Goal: Communication & Community: Share content

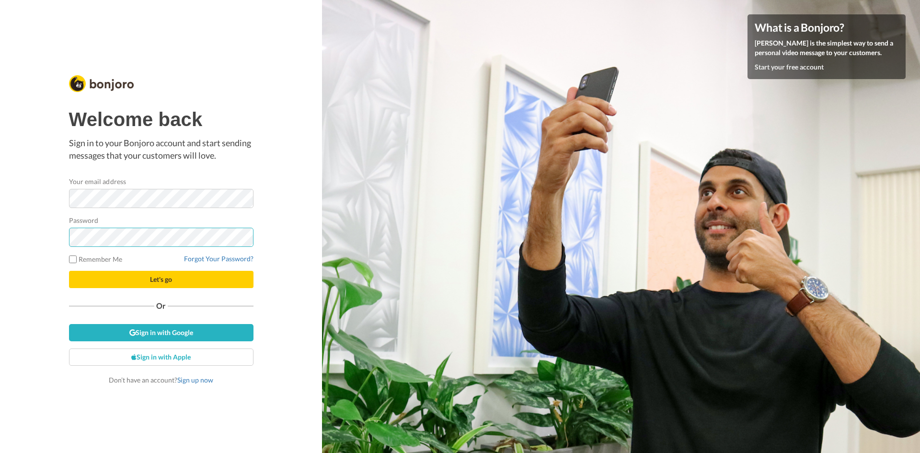
click at [69, 271] on button "Let's go" at bounding box center [161, 279] width 184 height 17
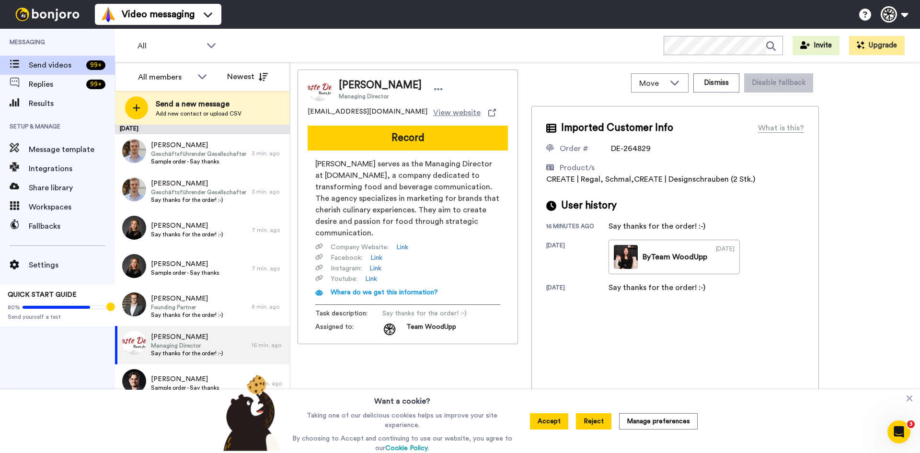
click at [596, 418] on button "Reject" at bounding box center [593, 421] width 35 height 16
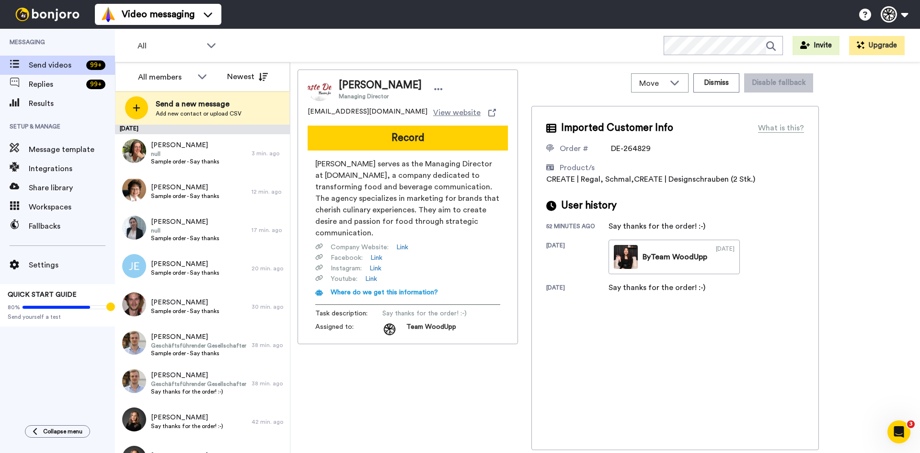
click at [474, 403] on div "Lukas Dudek Managing Director c.nsukami@taste.de View website Record Lukas Dude…" at bounding box center [407, 259] width 220 height 380
click at [176, 76] on div "All members" at bounding box center [165, 76] width 55 height 11
click at [172, 110] on span "Team WoodUpp" at bounding box center [160, 113] width 61 height 10
click at [197, 44] on span "All" at bounding box center [169, 45] width 64 height 11
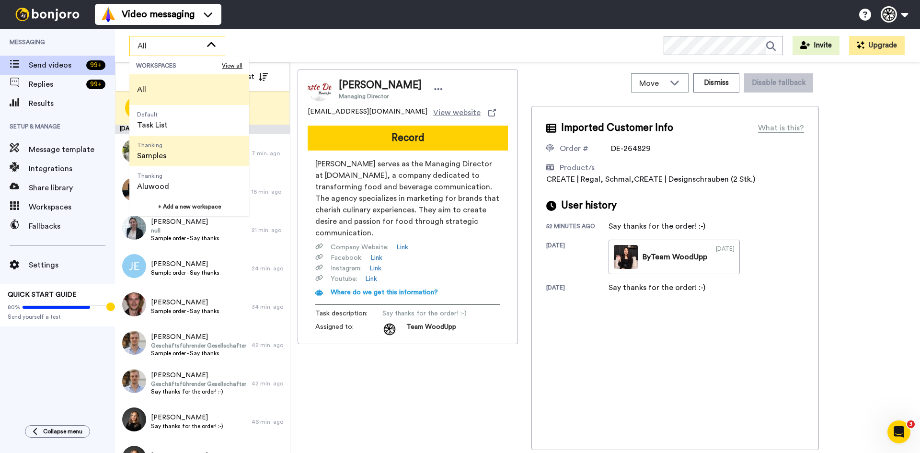
click at [180, 148] on li "Thanking Samples" at bounding box center [189, 151] width 120 height 31
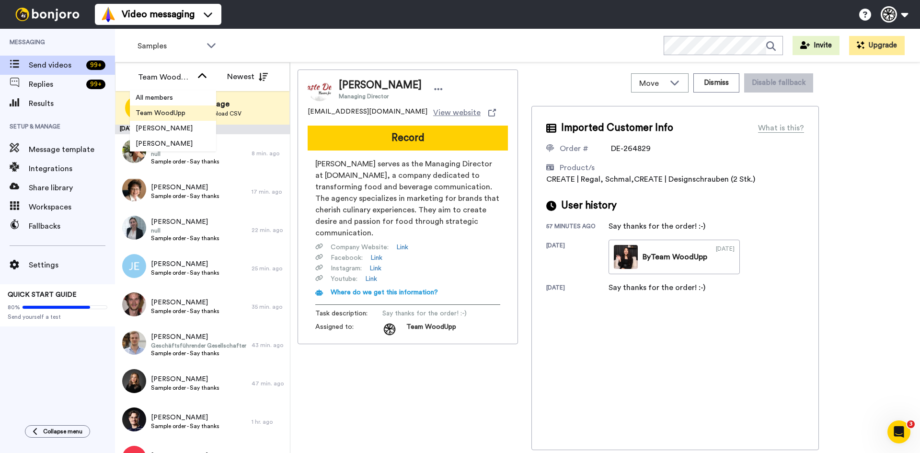
click at [194, 78] on div "Team WoodUpp" at bounding box center [172, 77] width 85 height 19
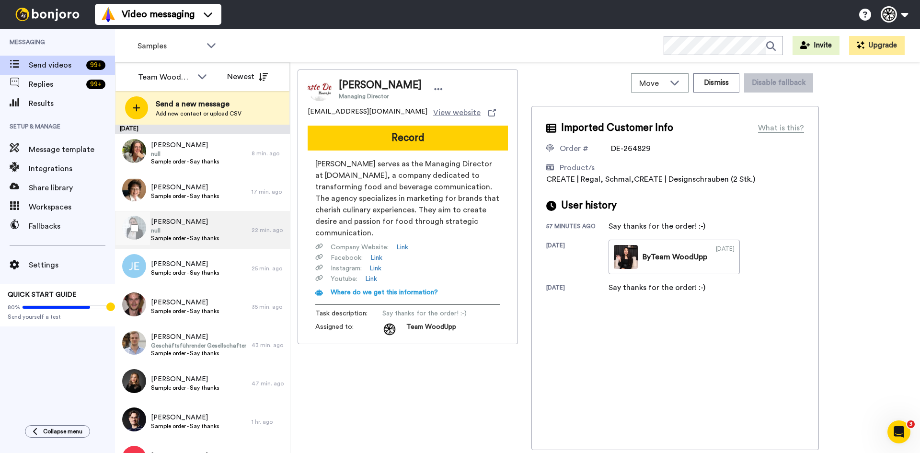
scroll to position [48, 0]
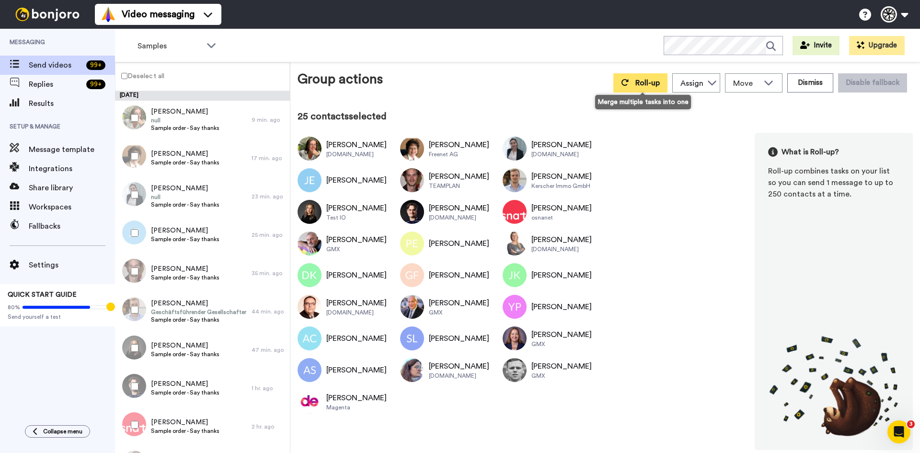
click at [649, 77] on button "Roll-up" at bounding box center [640, 82] width 54 height 19
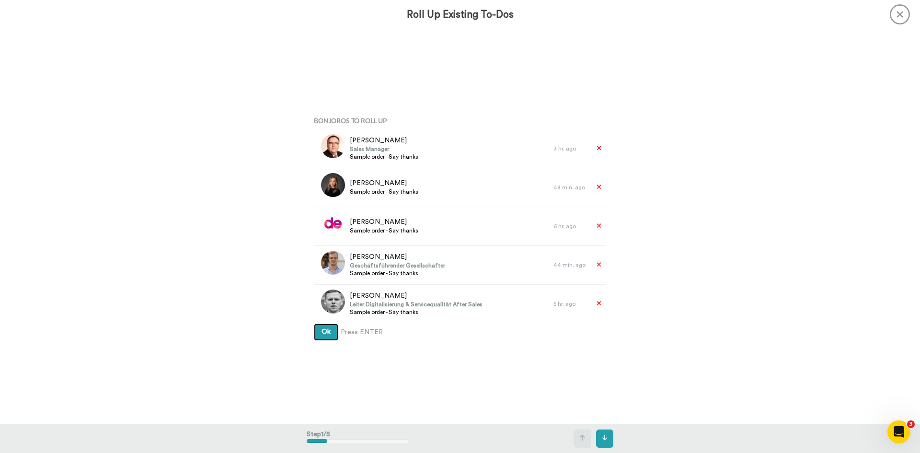
click at [324, 331] on span "Ok" at bounding box center [325, 331] width 9 height 7
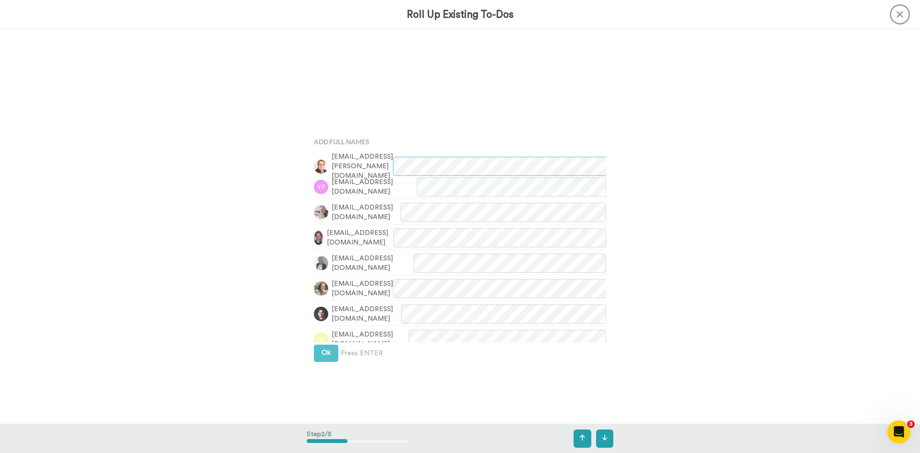
scroll to position [394, 0]
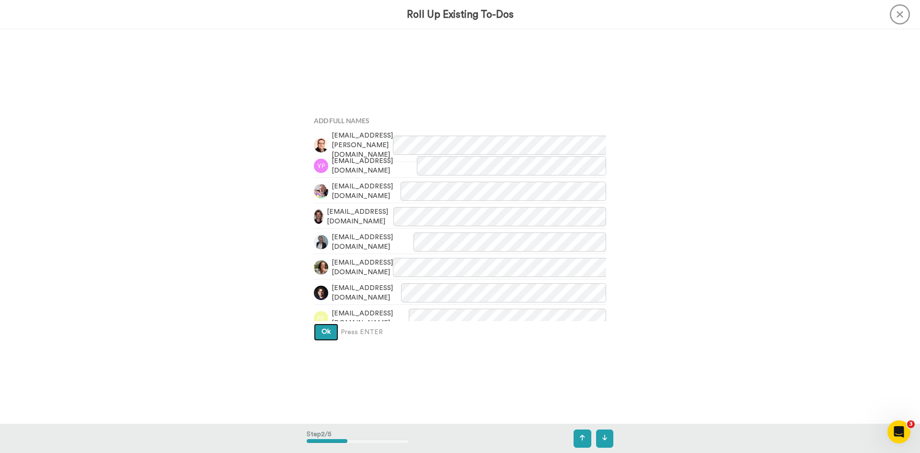
click at [329, 334] on button "Ok" at bounding box center [326, 331] width 24 height 17
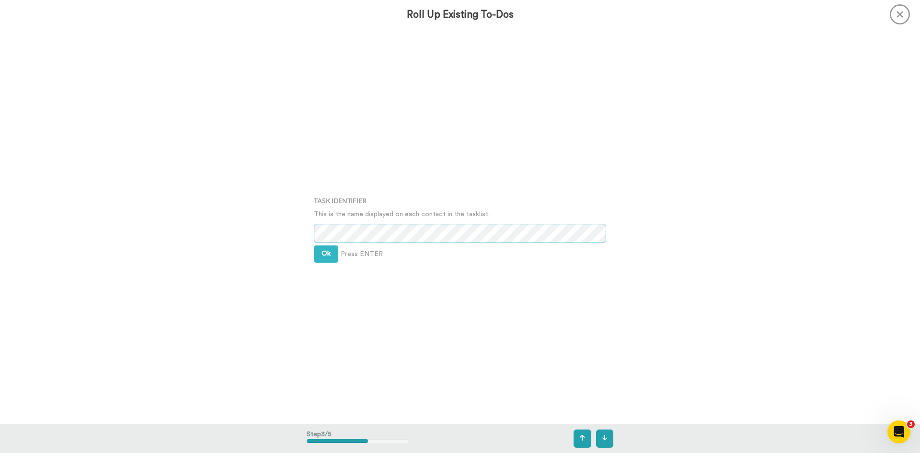
scroll to position [788, 0]
click at [423, 259] on div "Ok Press ENTER" at bounding box center [460, 252] width 292 height 17
click at [328, 252] on button "Ok" at bounding box center [326, 252] width 24 height 17
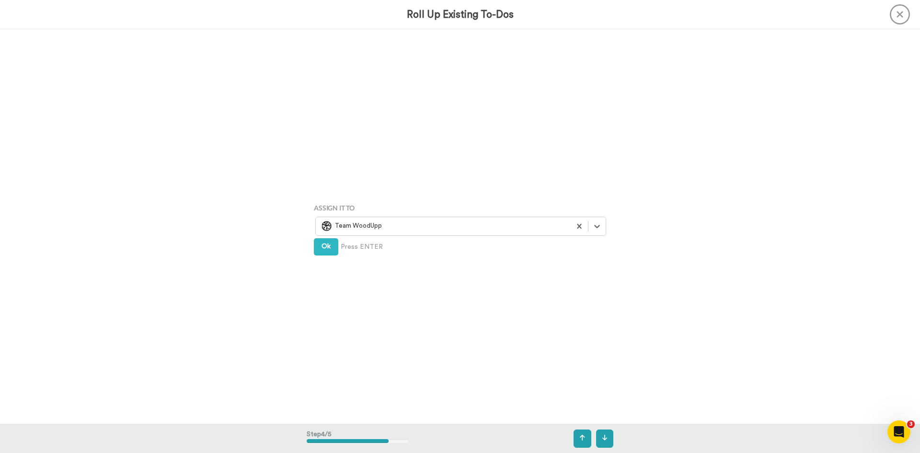
scroll to position [1183, 0]
click at [326, 241] on button "Ok" at bounding box center [326, 245] width 24 height 17
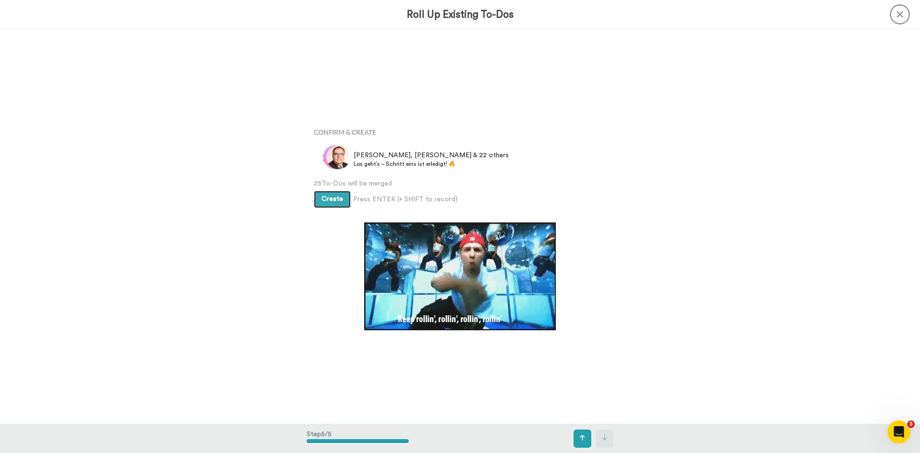
scroll to position [1577, 0]
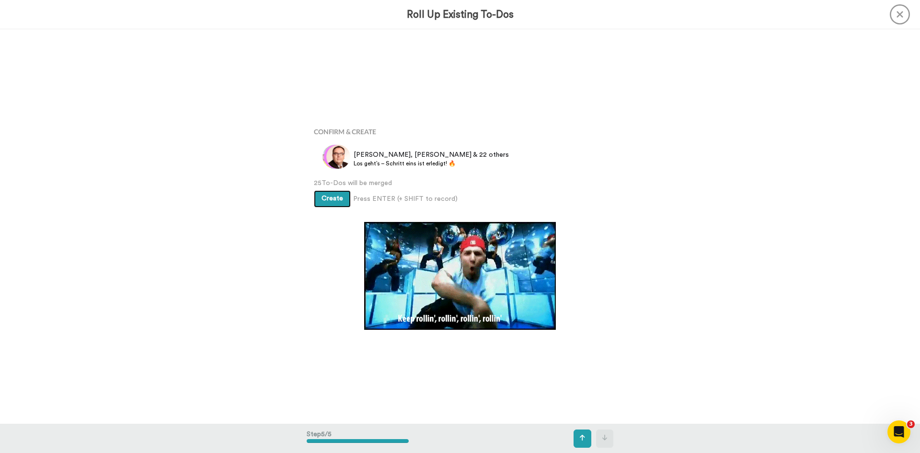
click at [336, 203] on button "Create" at bounding box center [332, 198] width 37 height 17
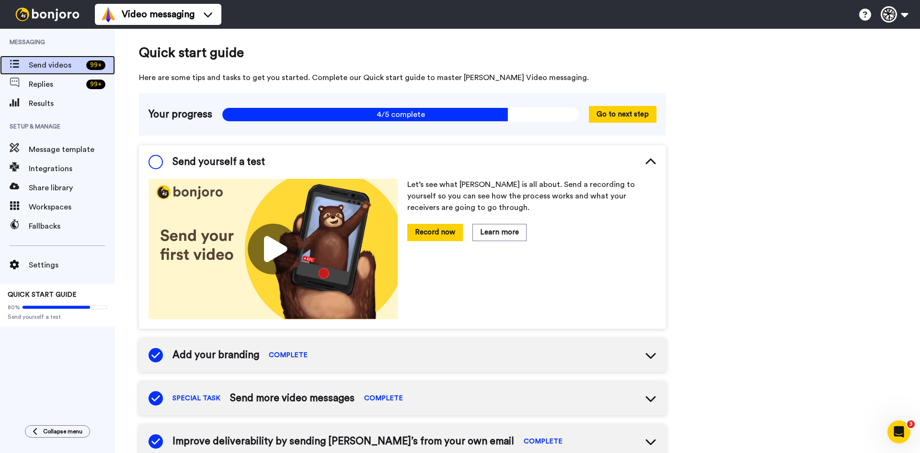
click at [57, 63] on span "Send videos" at bounding box center [56, 64] width 54 height 11
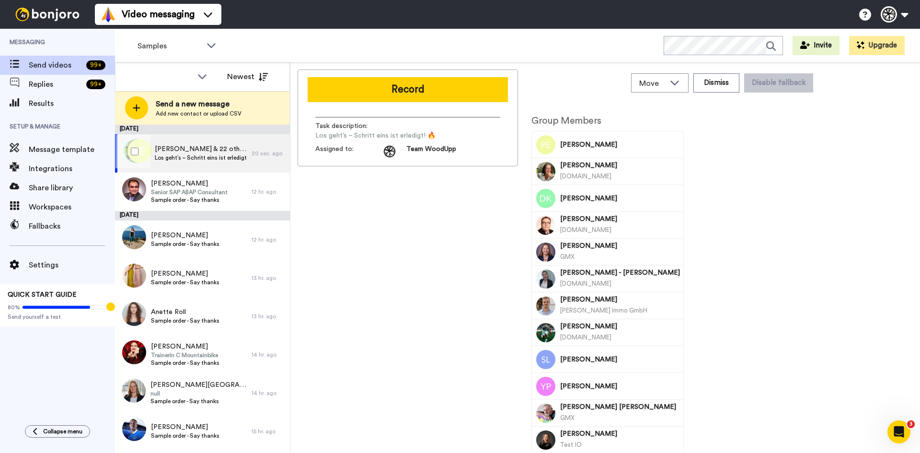
click at [189, 143] on div "Pia, Karin, Dieter & 22 others Los geht’s – Schritt eins ist erledigt! 🔥" at bounding box center [183, 153] width 137 height 38
click at [210, 154] on span "Los geht’s – Schritt eins ist erledigt! 🔥" at bounding box center [201, 158] width 92 height 8
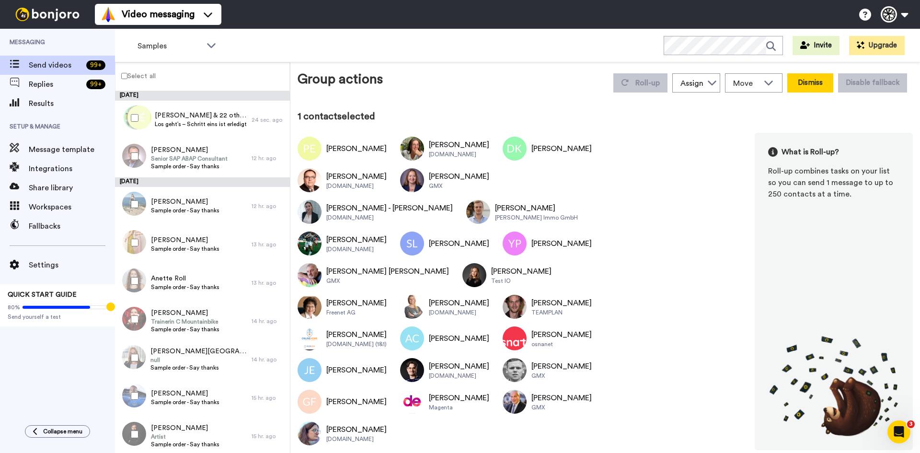
click at [813, 82] on button "Dismiss" at bounding box center [810, 82] width 46 height 19
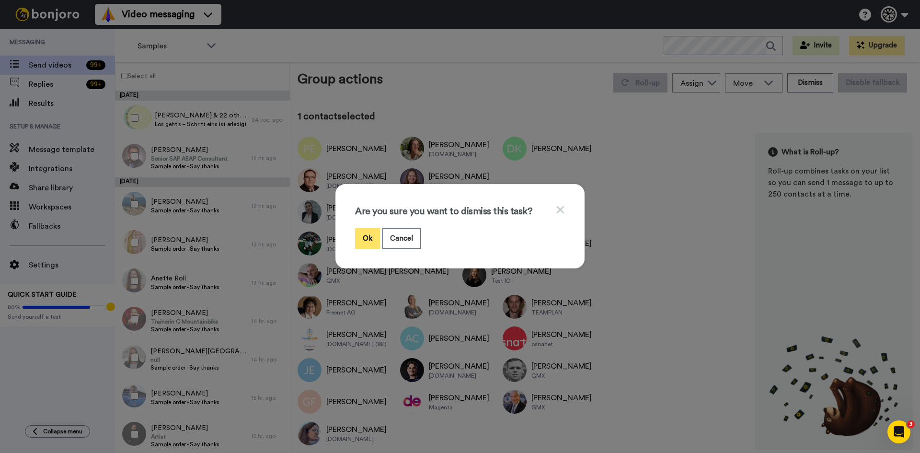
click at [357, 240] on button "Ok" at bounding box center [367, 238] width 25 height 21
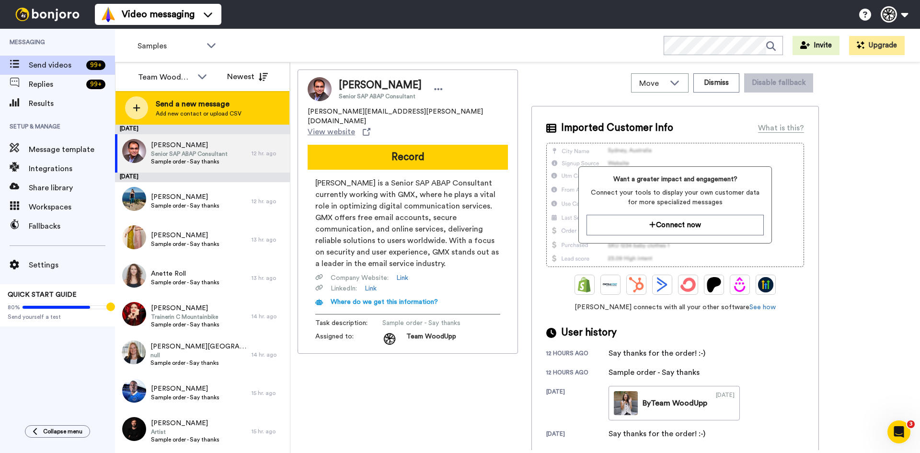
click at [178, 109] on span "Send a new message" at bounding box center [199, 103] width 86 height 11
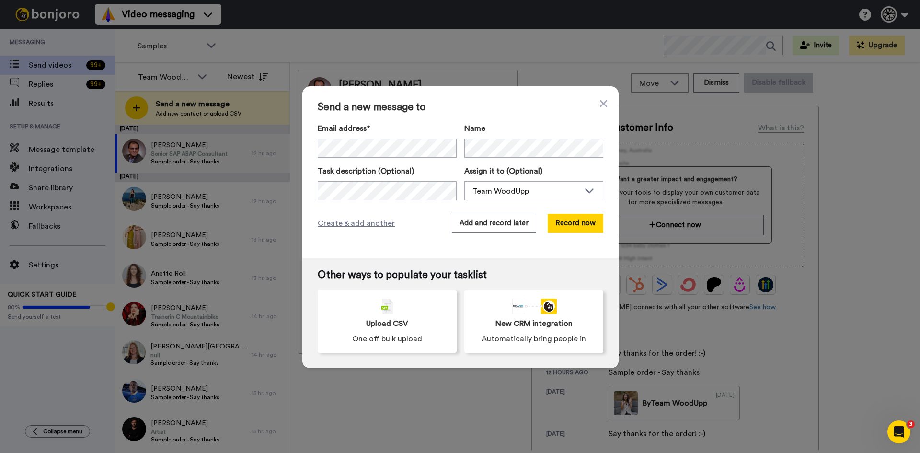
drag, startPoint x: 565, startPoint y: 79, endPoint x: 577, endPoint y: 89, distance: 15.6
click at [565, 77] on div "Send a new message to Email address* Karin Gerlach <gerlach-karin@t-online.de> …" at bounding box center [460, 226] width 920 height 453
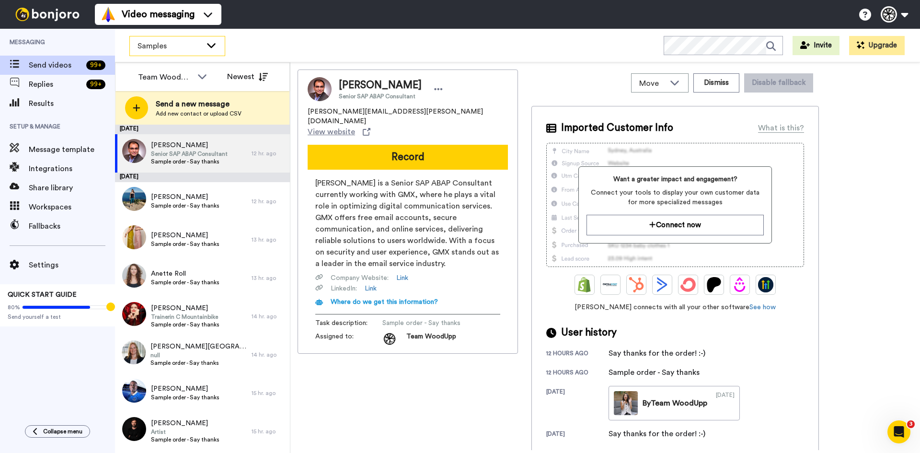
click at [167, 49] on span "Samples" at bounding box center [169, 45] width 64 height 11
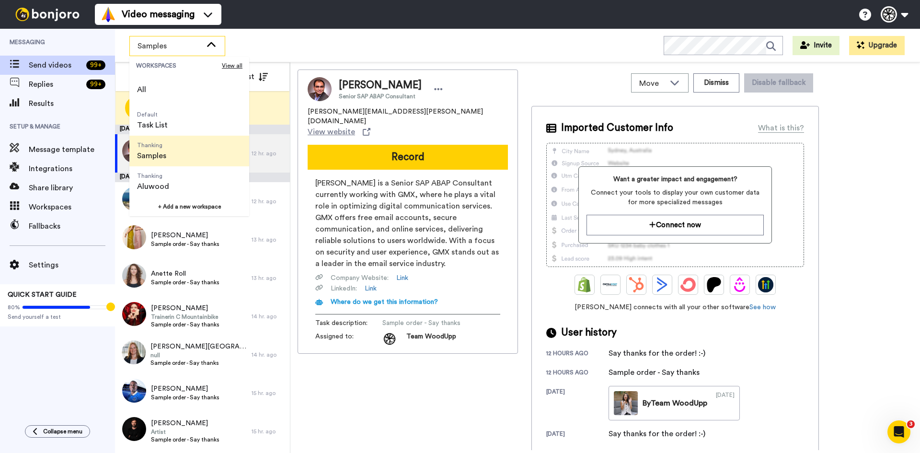
click at [273, 42] on div "Samples WORKSPACES View all All Default Task List Thanking Samples Thanking Alu…" at bounding box center [517, 46] width 805 height 34
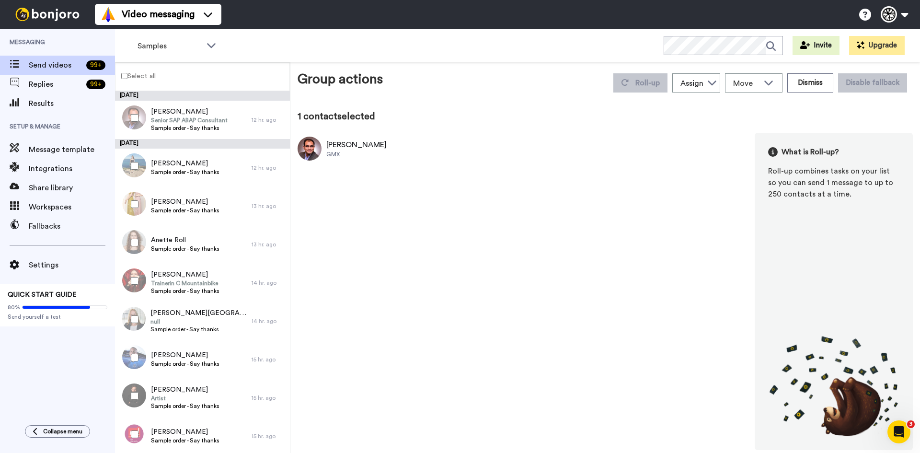
click at [127, 75] on label "Select all" at bounding box center [135, 75] width 40 height 11
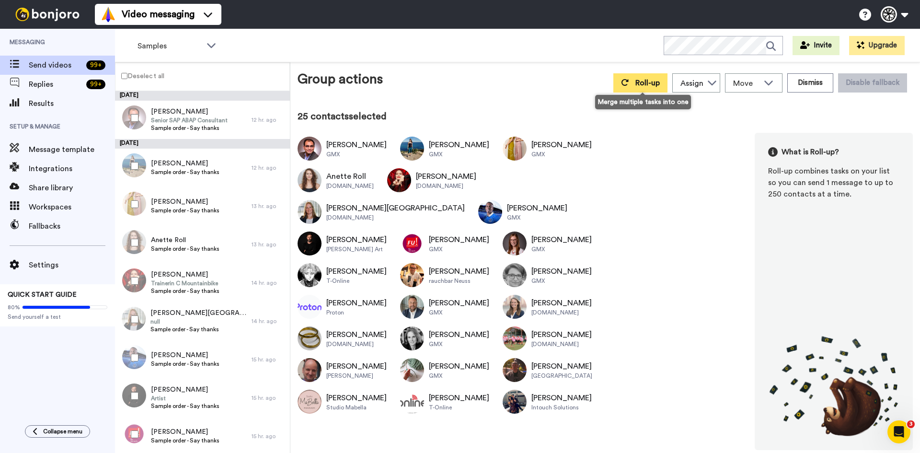
click at [652, 81] on span "Roll-up" at bounding box center [647, 83] width 24 height 8
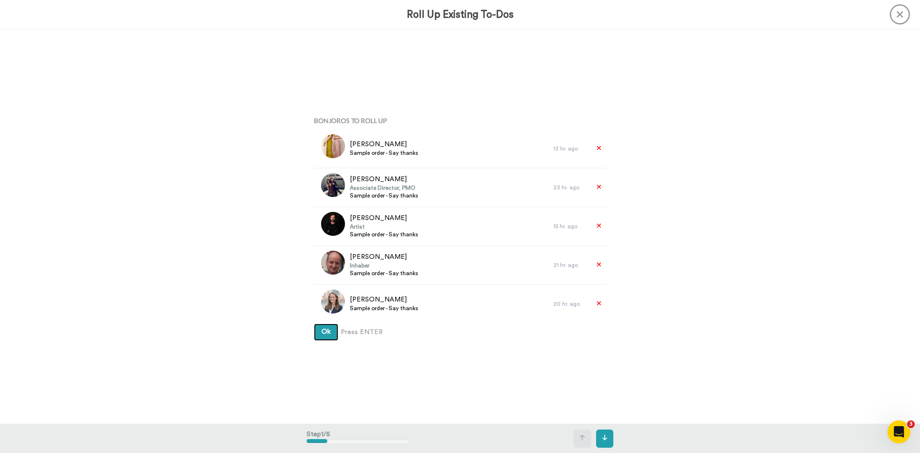
click at [331, 331] on button "Ok" at bounding box center [326, 331] width 24 height 17
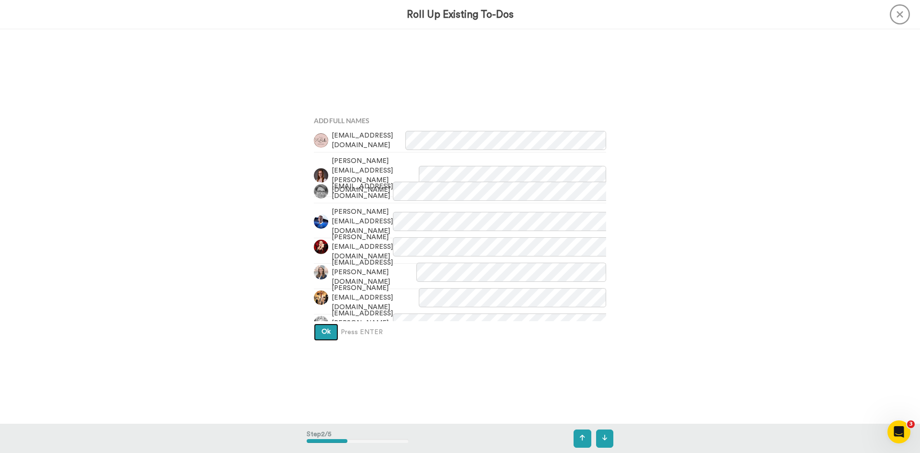
click at [331, 331] on button "Ok" at bounding box center [326, 331] width 24 height 17
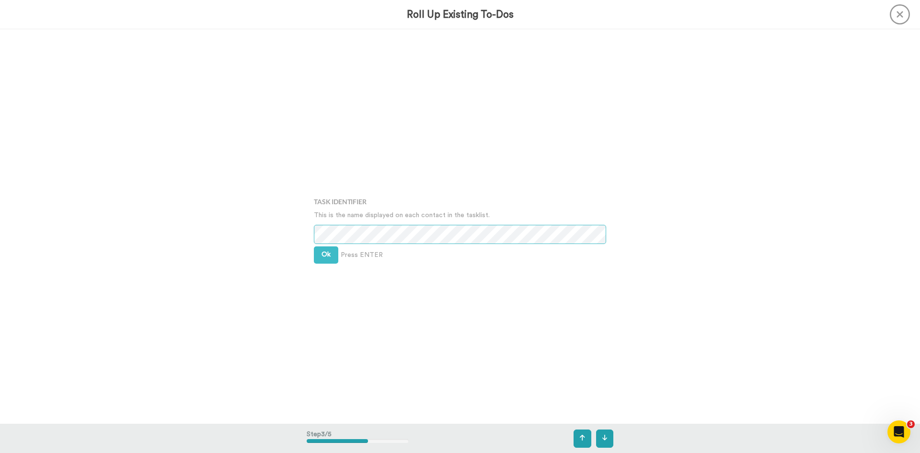
scroll to position [788, 0]
click at [326, 252] on span "Ok" at bounding box center [325, 252] width 9 height 7
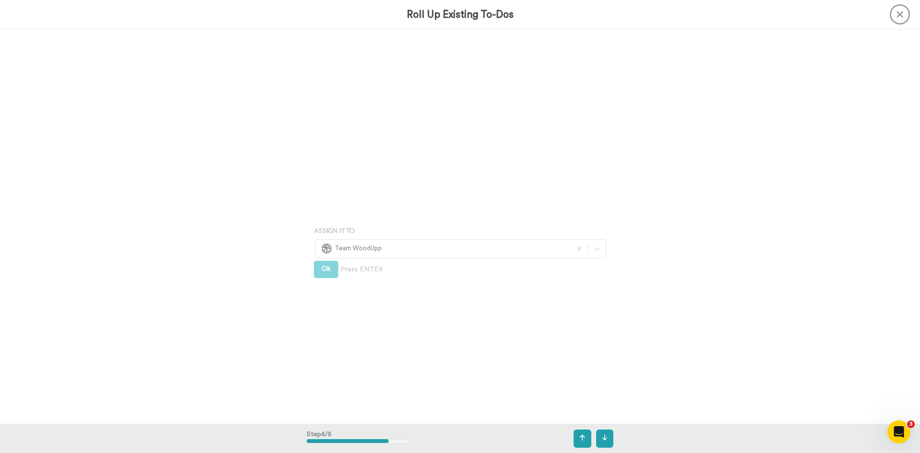
scroll to position [1183, 0]
click at [327, 247] on span "Ok" at bounding box center [325, 245] width 9 height 7
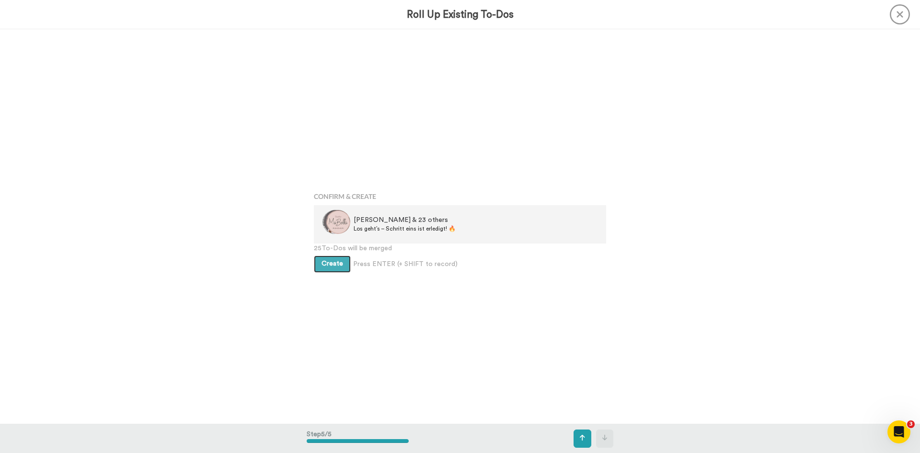
scroll to position [1577, 0]
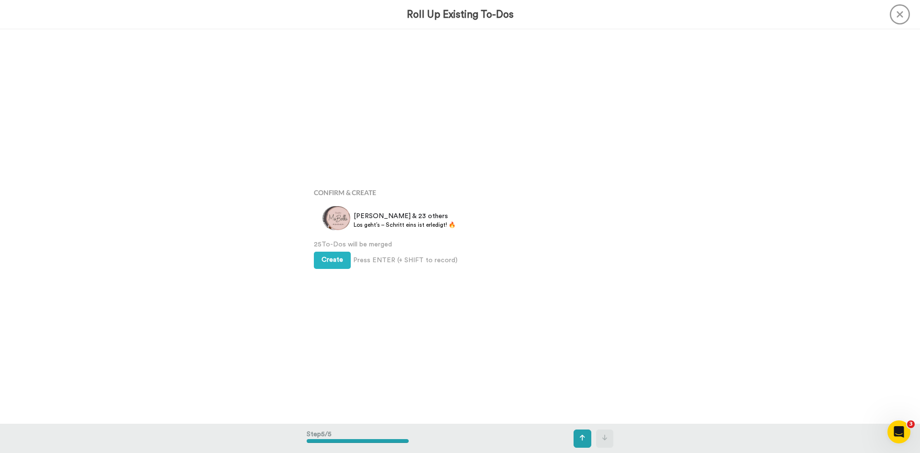
click at [393, 259] on span "Press ENTER (+ SHIFT to record)" at bounding box center [405, 260] width 104 height 10
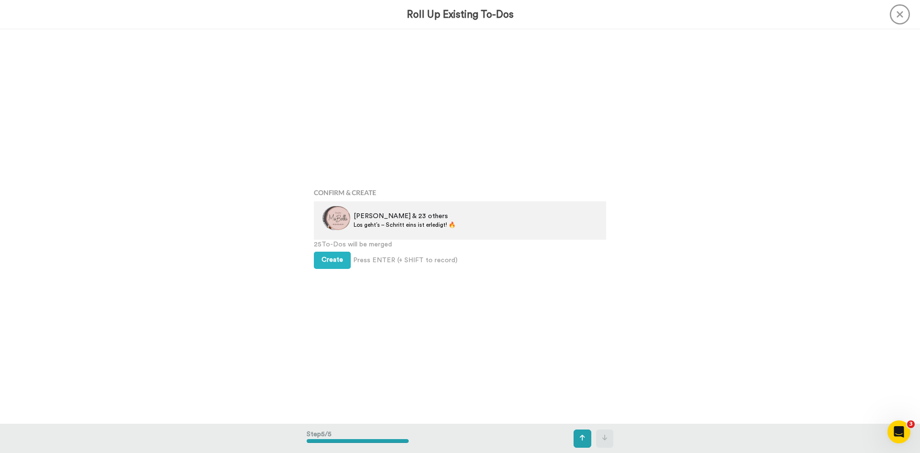
click at [371, 215] on span "Kai, Stephanie & 23 others" at bounding box center [405, 216] width 102 height 10
click at [381, 226] on span "Los geht’s – Schritt eins ist erledigt! 🔥" at bounding box center [405, 225] width 102 height 8
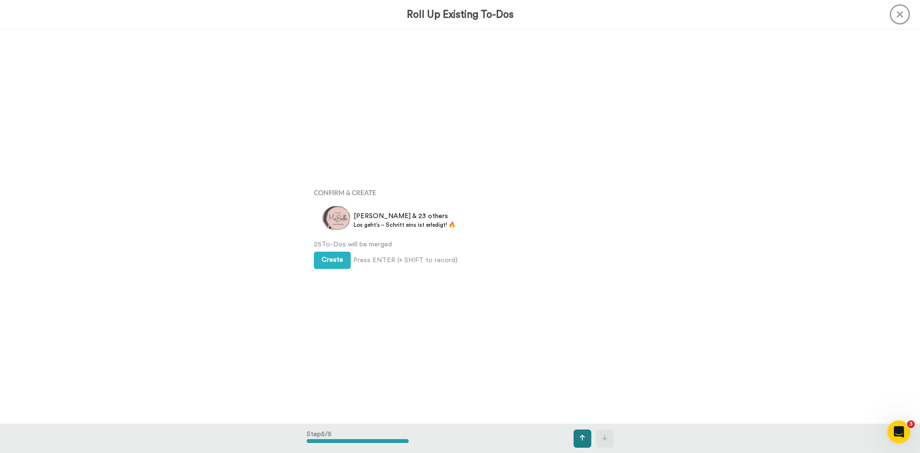
click at [574, 440] on button at bounding box center [582, 438] width 18 height 18
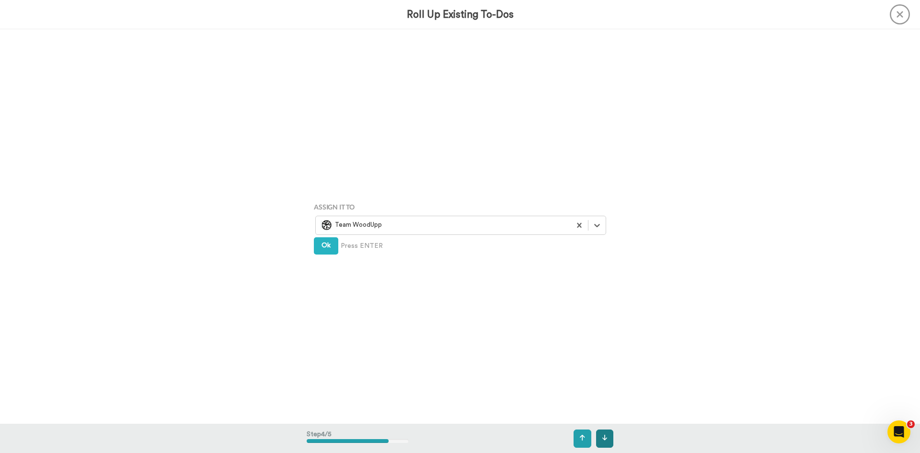
click at [604, 439] on icon at bounding box center [604, 437] width 5 height 6
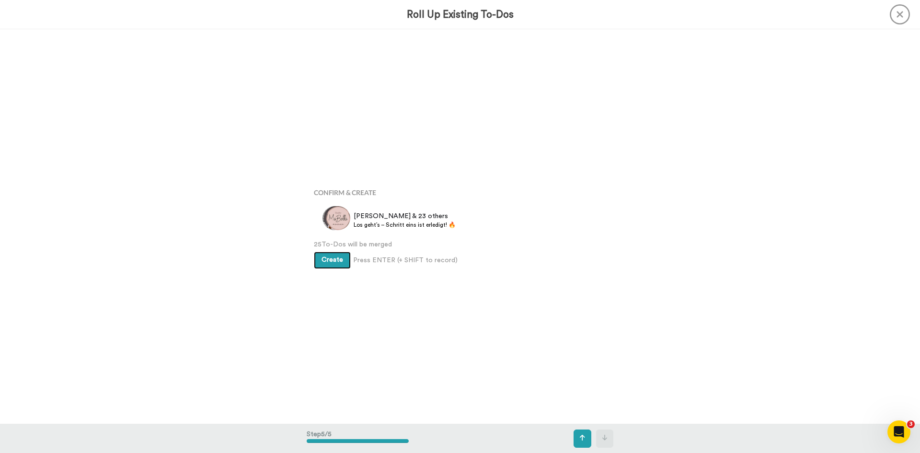
click at [327, 257] on span "Create" at bounding box center [332, 259] width 22 height 7
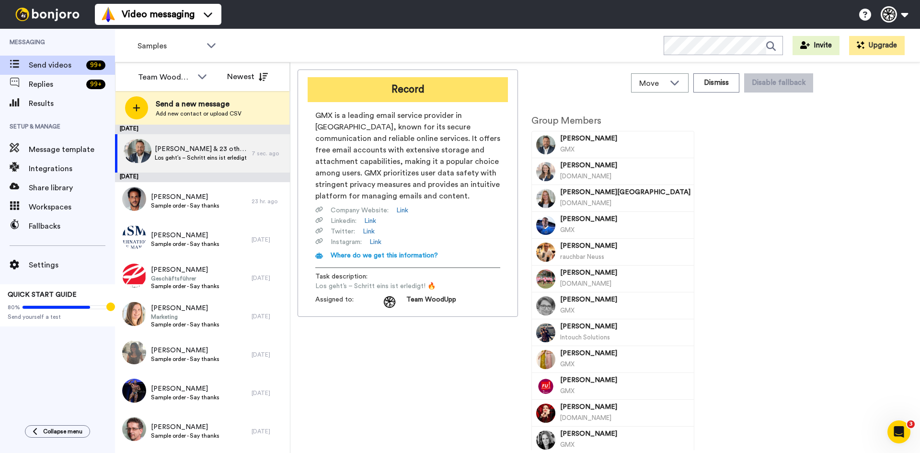
click at [404, 80] on button "Record" at bounding box center [408, 89] width 200 height 25
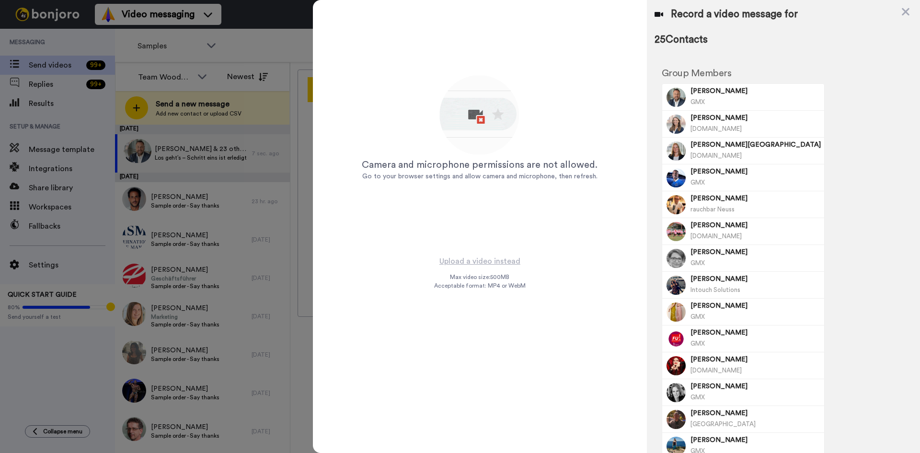
click at [484, 145] on img at bounding box center [479, 116] width 84 height 84
click at [464, 125] on img at bounding box center [479, 116] width 84 height 84
click at [470, 171] on div "Camera and microphone permissions are not allowed. Go to your browser settings …" at bounding box center [480, 169] width 236 height 23
click at [904, 11] on icon at bounding box center [905, 12] width 8 height 8
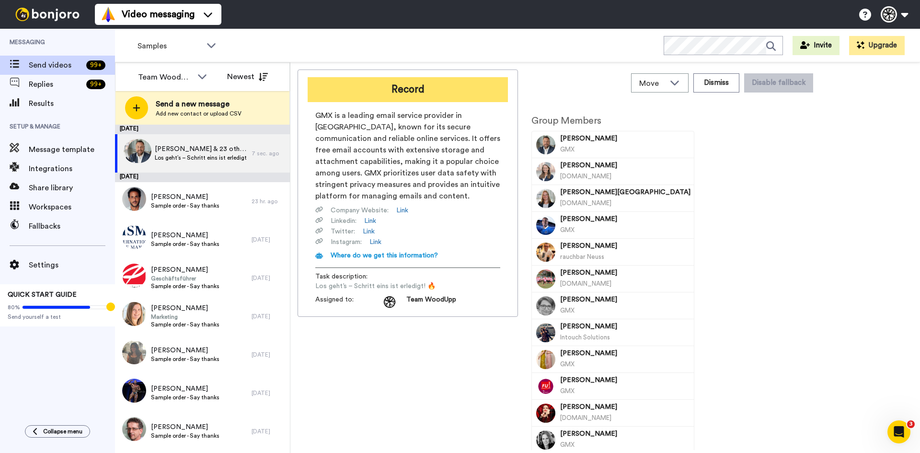
click at [400, 102] on button "Record" at bounding box center [408, 89] width 200 height 25
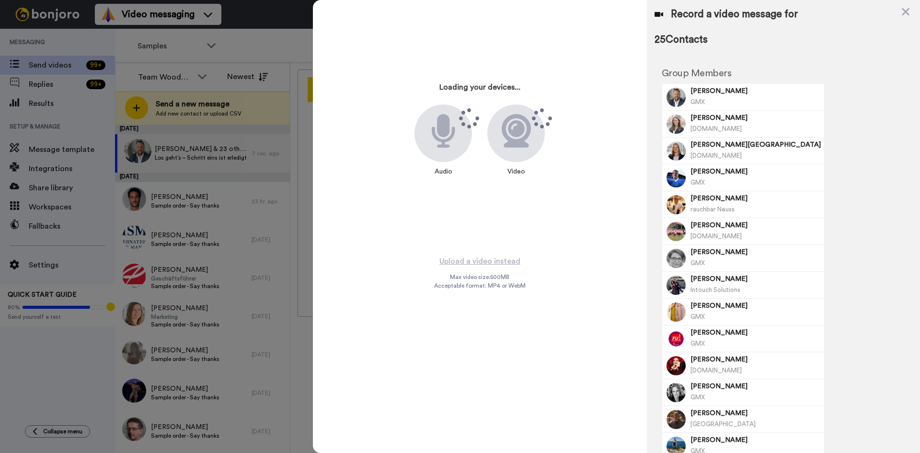
click at [402, 96] on div "Loading your devices... Audio Video Upload a video instead Max video size: 500 …" at bounding box center [616, 226] width 607 height 453
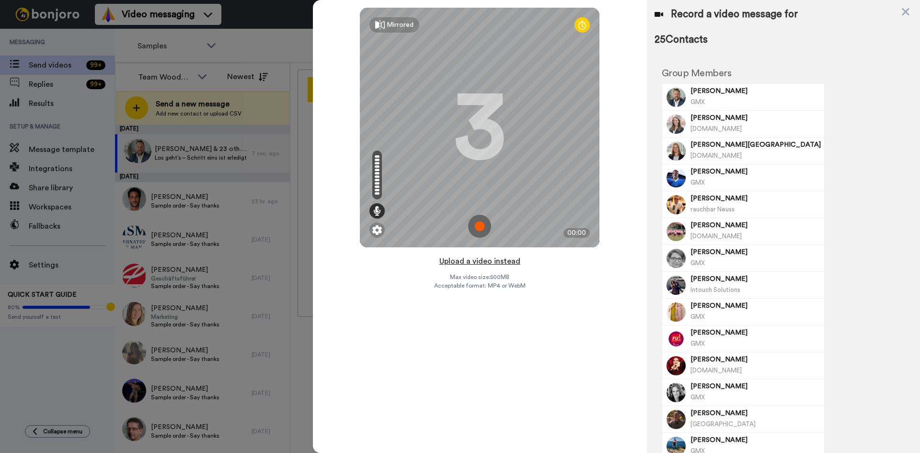
click at [468, 262] on button "Upload a video instead" at bounding box center [479, 261] width 87 height 12
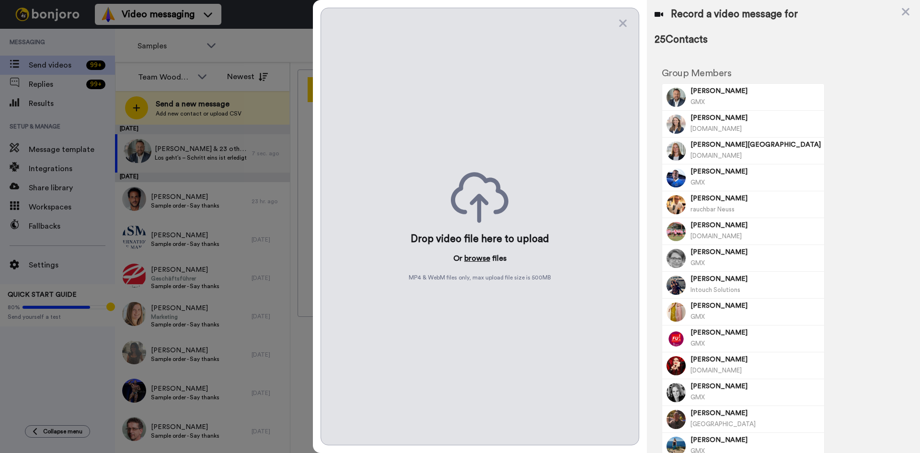
click at [471, 256] on button "browse" at bounding box center [477, 257] width 26 height 11
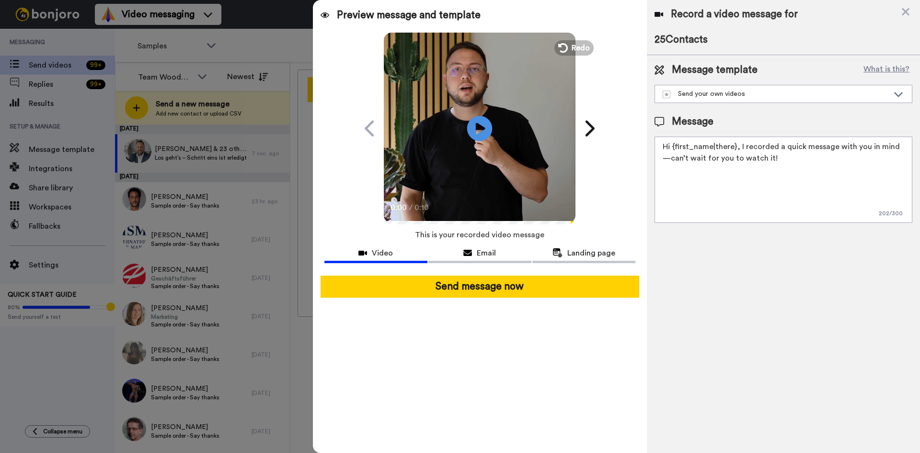
click at [470, 125] on icon at bounding box center [479, 127] width 25 height 25
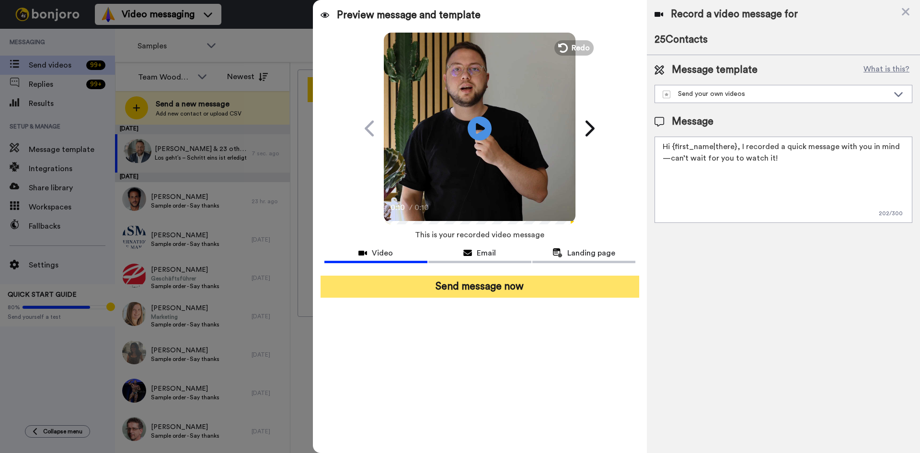
click at [481, 289] on button "Send message now" at bounding box center [479, 286] width 319 height 22
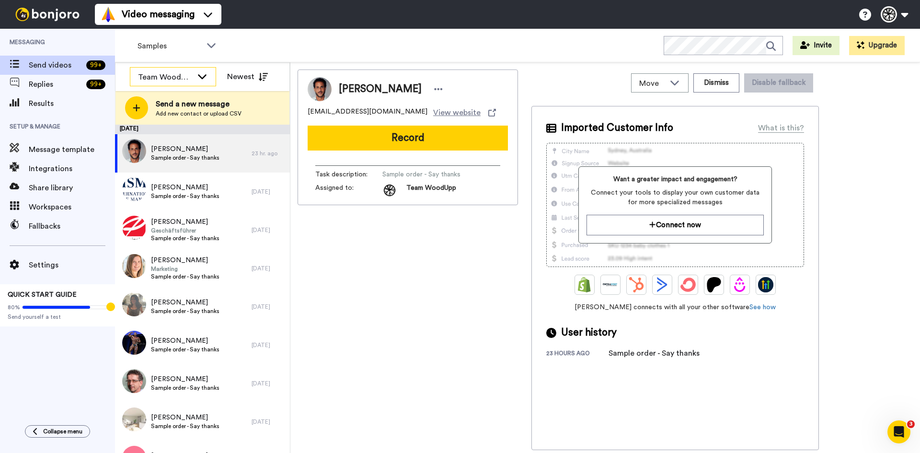
click at [166, 81] on div "Team WoodUpp" at bounding box center [165, 76] width 55 height 11
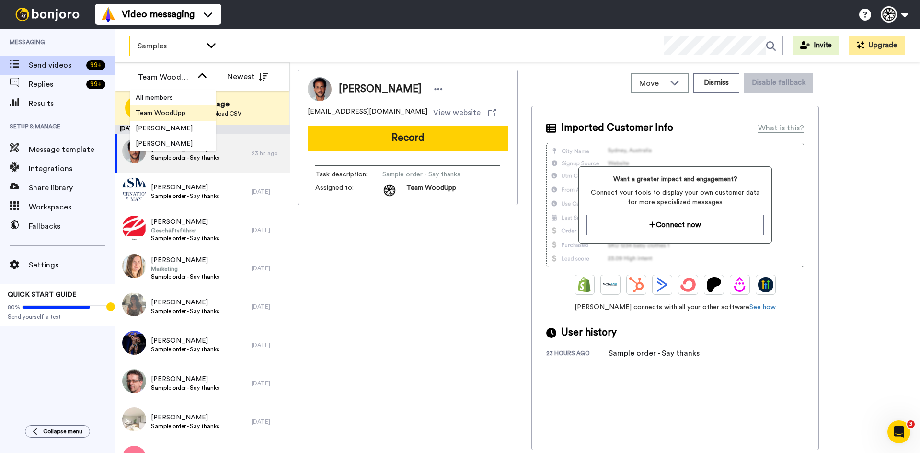
click at [170, 48] on span "Samples" at bounding box center [169, 45] width 64 height 11
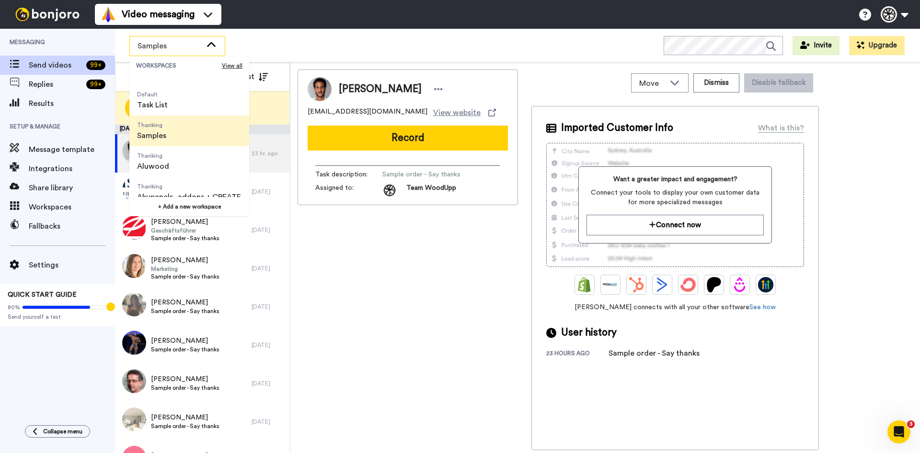
scroll to position [31, 0]
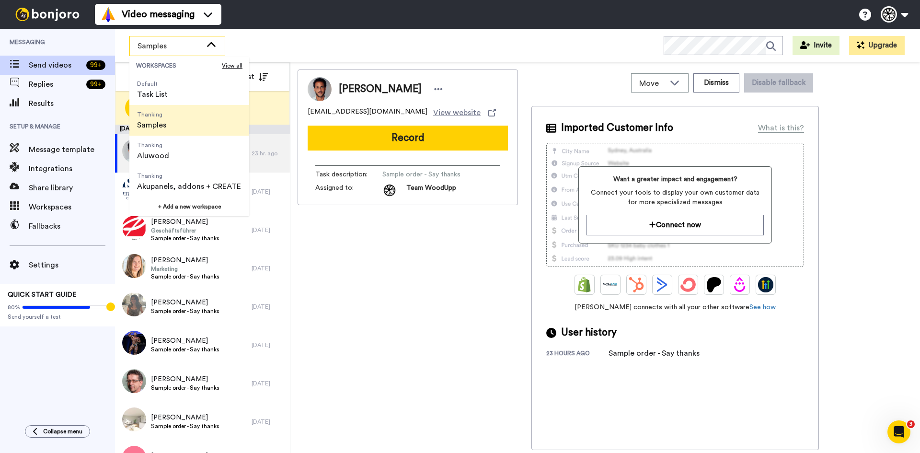
click at [347, 242] on div "[PERSON_NAME] [EMAIL_ADDRESS][DOMAIN_NAME] View website Record Task description…" at bounding box center [407, 259] width 220 height 380
